Goal: Task Accomplishment & Management: Manage account settings

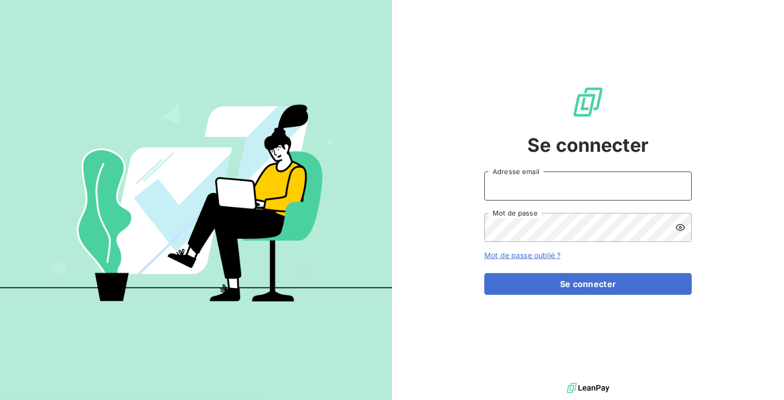
click at [534, 198] on input "Adresse email" at bounding box center [589, 186] width 208 height 29
type input "d"
type input "admin@als"
click at [485, 273] on button "Se connecter" at bounding box center [589, 284] width 208 height 22
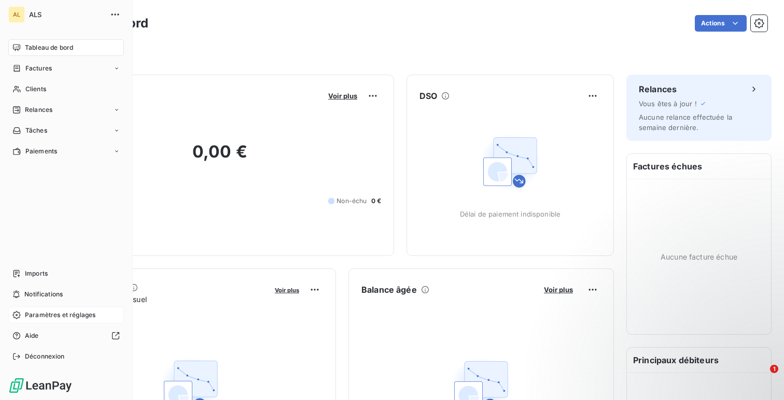
click at [52, 312] on span "Paramètres et réglages" at bounding box center [60, 315] width 71 height 9
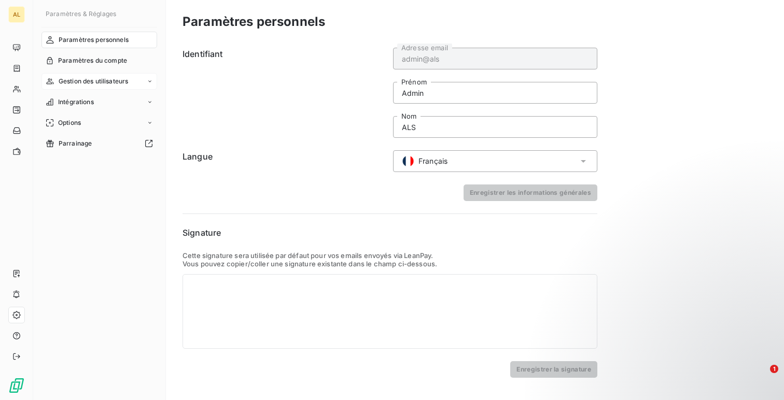
click at [88, 81] on span "Gestion des utilisateurs" at bounding box center [94, 81] width 70 height 9
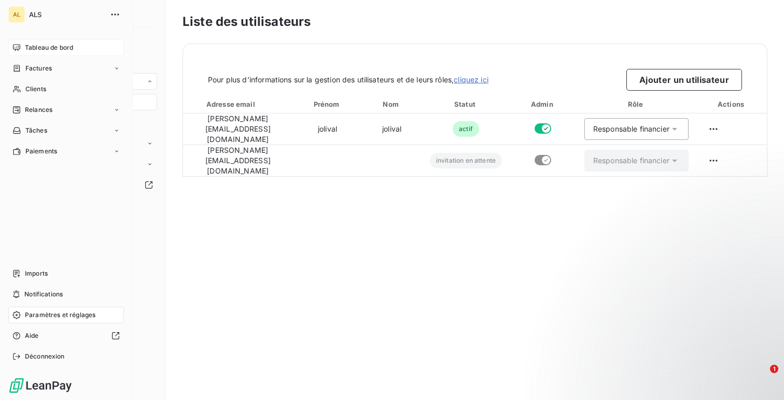
click at [19, 50] on icon at bounding box center [16, 48] width 8 height 8
